Goal: Task Accomplishment & Management: Use online tool/utility

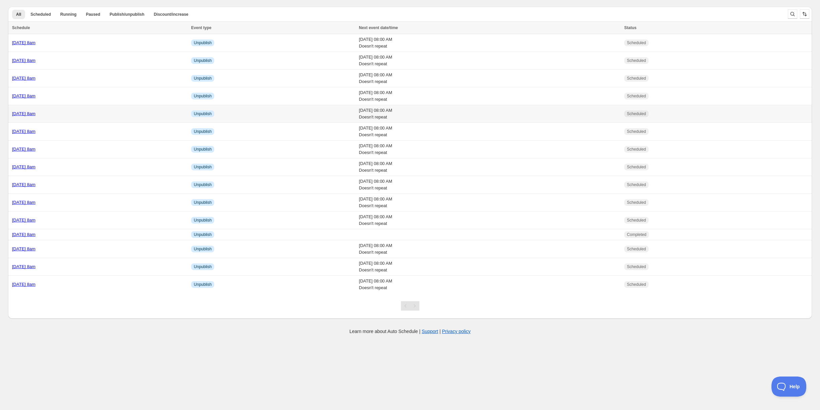
click at [100, 114] on div "[DATE] 8am" at bounding box center [99, 113] width 175 height 7
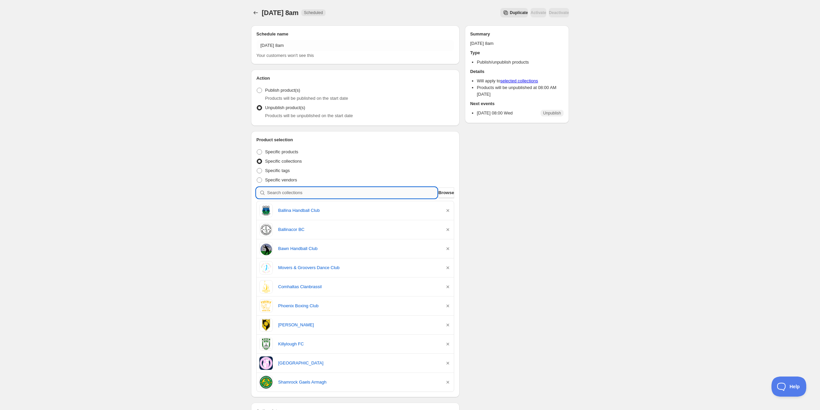
click at [289, 194] on input "search" at bounding box center [352, 192] width 170 height 11
type input "d"
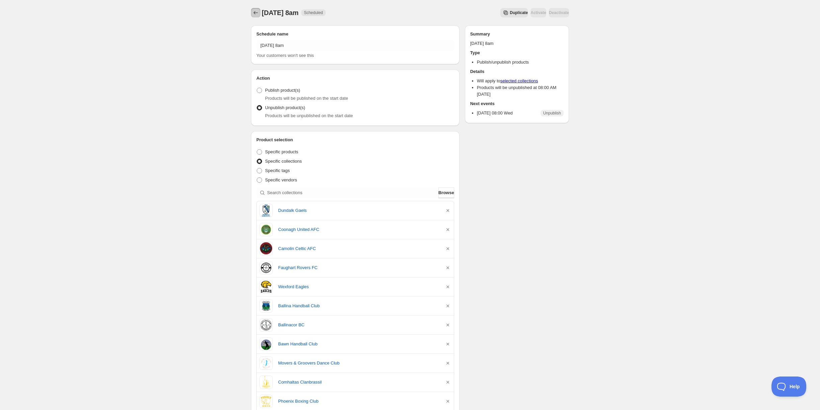
click at [257, 13] on icon "Schedules" at bounding box center [255, 12] width 7 height 7
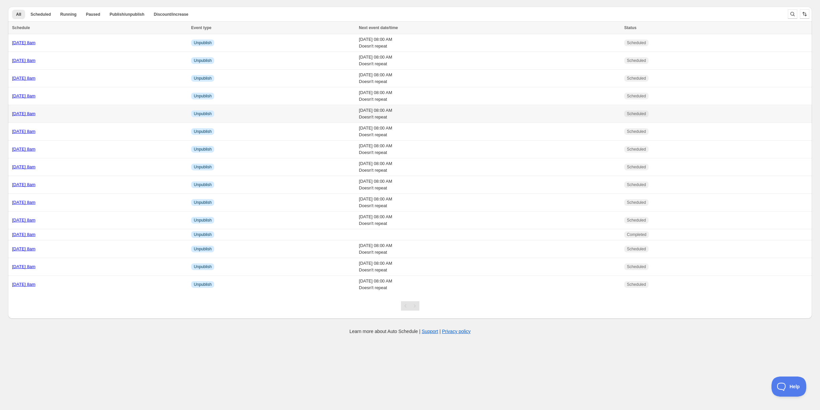
click at [50, 115] on div "[DATE] 8am" at bounding box center [99, 113] width 175 height 7
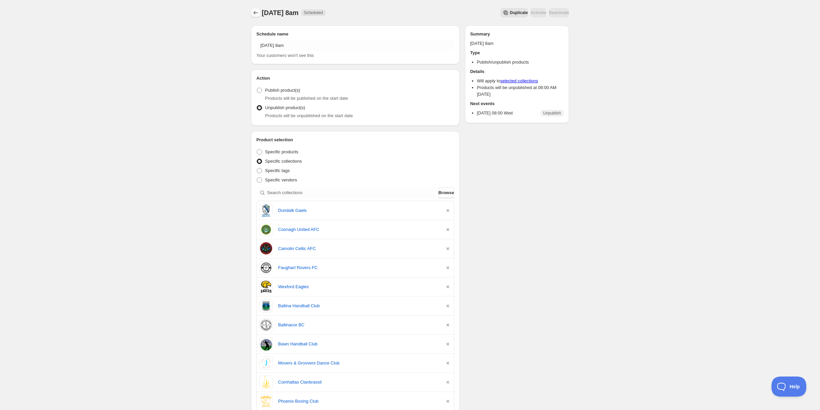
click at [255, 12] on icon "Schedules" at bounding box center [255, 12] width 7 height 7
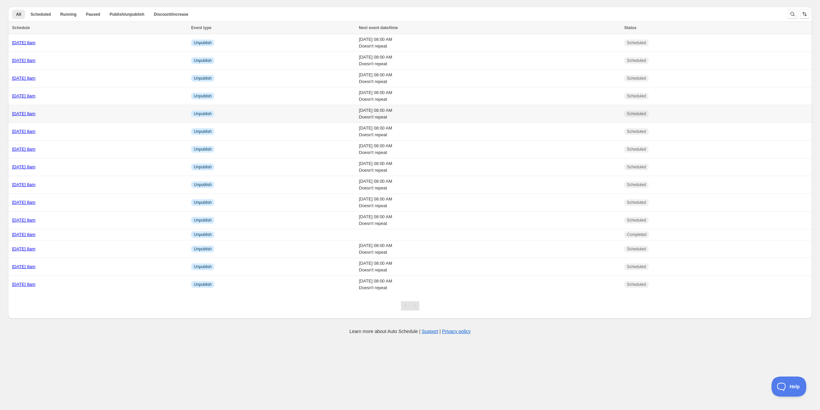
click at [44, 109] on td "[DATE] 8am" at bounding box center [98, 114] width 181 height 18
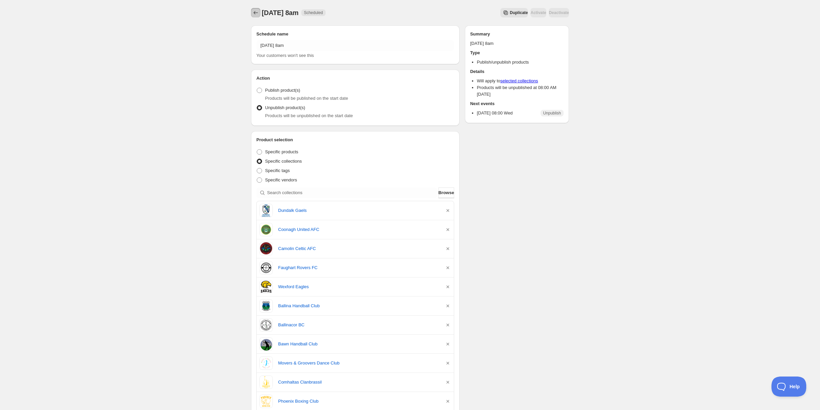
click at [258, 14] on icon "Schedules" at bounding box center [255, 12] width 7 height 7
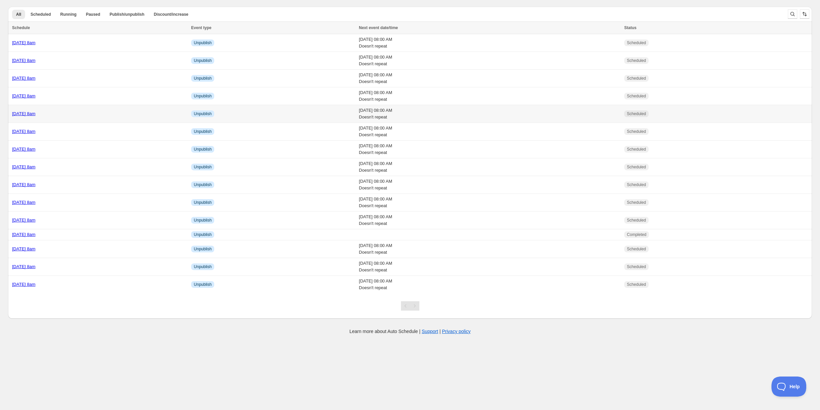
click at [35, 112] on link "[DATE] 8am" at bounding box center [23, 113] width 23 height 5
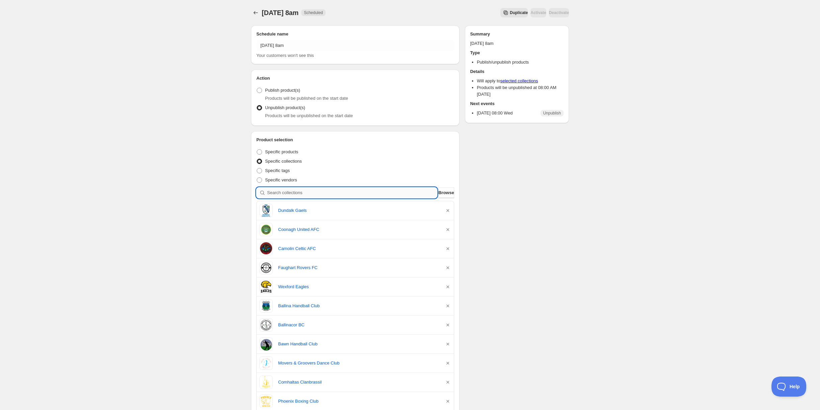
click at [306, 191] on input "search" at bounding box center [352, 192] width 170 height 11
type input "b"
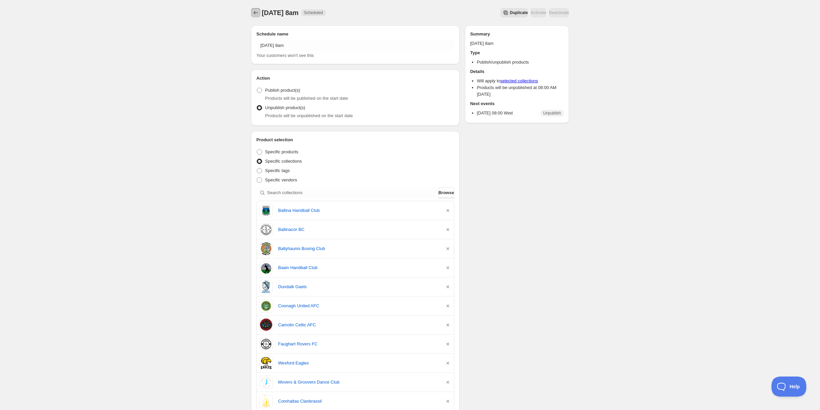
click at [257, 12] on icon "Schedules" at bounding box center [255, 12] width 7 height 7
